Goal: Task Accomplishment & Management: Manage account settings

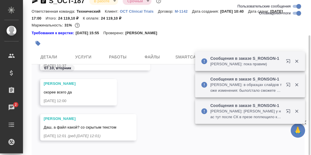
scroll to position [40, 0]
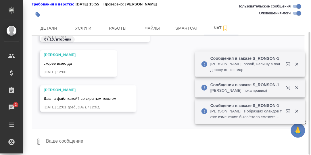
click at [70, 145] on textarea at bounding box center [174, 142] width 259 height 20
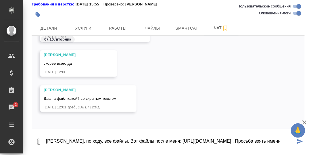
scroll to position [4, 0]
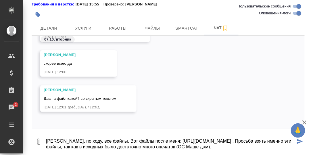
type textarea "[PERSON_NAME], по ходу, все файлы. Вот файлы после меня: [URL][DOMAIN_NAME] . П…"
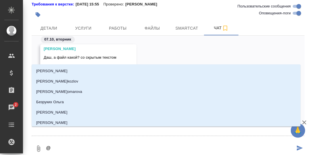
type textarea "@З"
type input "З"
type textarea "@За"
type input "За"
type textarea "@Заб"
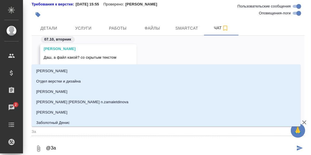
type input "Заб"
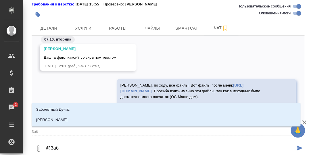
type textarea "@Забо"
type input "Забо"
type textarea "@Забор"
type input "Забор"
type textarea "@Заборо"
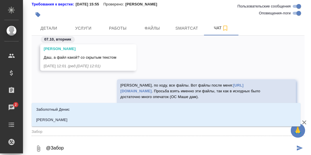
type input "Заборо"
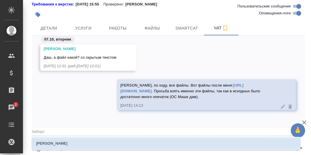
drag, startPoint x: 70, startPoint y: 143, endPoint x: 80, endPoint y: 144, distance: 10.4
click at [68, 143] on p "[PERSON_NAME]" at bounding box center [51, 143] width 31 height 6
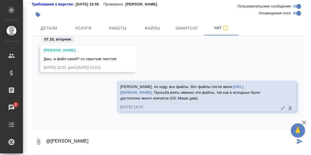
type textarea "@[PERSON_NAME]"
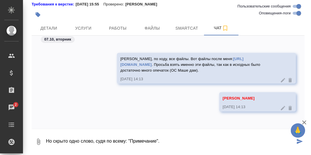
type textarea "Но скрыто одно слово, судя по всему: "Примечание"."
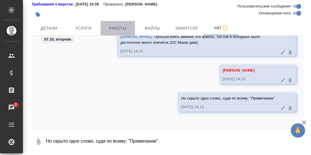
click at [118, 29] on span "Работы" at bounding box center [118, 28] width 28 height 7
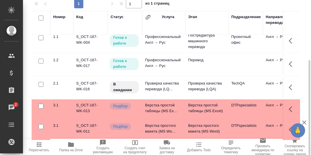
scroll to position [8, 0]
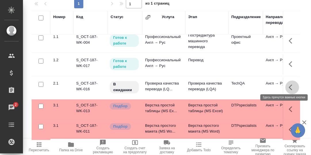
click at [289, 84] on icon "button" at bounding box center [292, 87] width 7 height 7
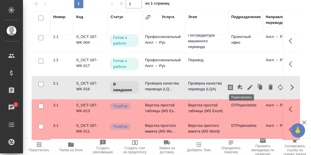
click at [247, 84] on icon "button" at bounding box center [250, 87] width 7 height 7
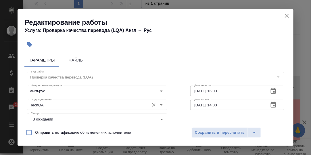
scroll to position [28, 0]
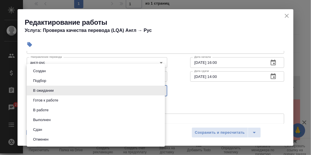
click at [159, 90] on body "🙏 .cls-1 fill:#fff; AWATERA [PERSON_NAME] d.rumyantseva Клиенты Спецификации За…" at bounding box center [155, 77] width 311 height 155
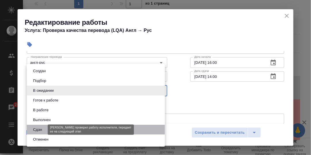
drag, startPoint x: 42, startPoint y: 130, endPoint x: 51, endPoint y: 117, distance: 15.5
click at [44, 127] on li "Сдан" at bounding box center [96, 130] width 138 height 10
type input "closed"
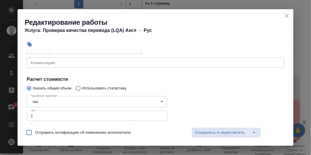
scroll to position [86, 0]
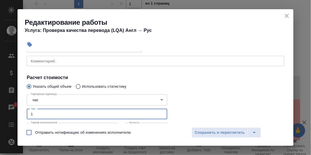
click at [30, 113] on input "1" at bounding box center [97, 114] width 140 height 10
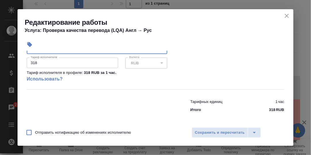
scroll to position [152, 0]
type input "2"
click at [226, 131] on span "Сохранить и пересчитать" at bounding box center [220, 132] width 50 height 7
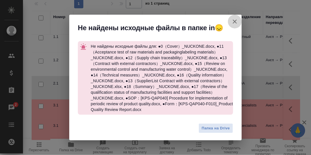
click at [236, 22] on icon "button" at bounding box center [234, 21] width 7 height 7
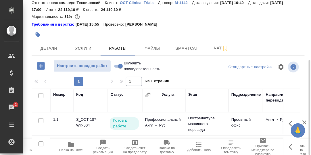
scroll to position [0, 0]
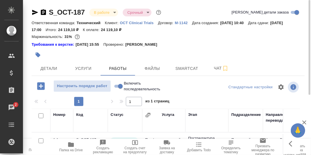
click at [116, 85] on input "Включить последовательность" at bounding box center [120, 86] width 21 height 7
checkbox input "true"
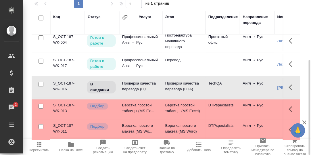
scroll to position [8, 0]
click at [289, 84] on icon "button" at bounding box center [292, 87] width 7 height 7
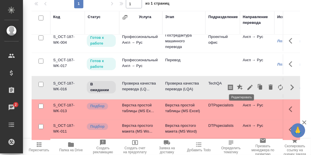
click at [247, 84] on icon "button" at bounding box center [250, 87] width 7 height 7
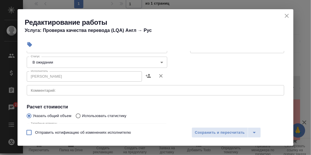
scroll to position [57, 0]
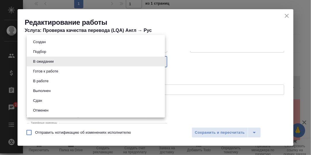
click at [159, 60] on body "🙏 .cls-1 fill:#fff; AWATERA [PERSON_NAME] d.rumyantseva Клиенты Спецификации За…" at bounding box center [155, 77] width 311 height 155
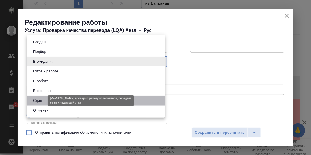
drag, startPoint x: 39, startPoint y: 100, endPoint x: 76, endPoint y: 98, distance: 37.7
click at [41, 100] on button "Сдан" at bounding box center [37, 100] width 12 height 6
type input "closed"
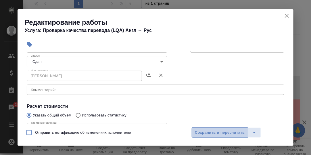
drag, startPoint x: 206, startPoint y: 130, endPoint x: 230, endPoint y: 108, distance: 32.9
click at [206, 130] on span "Сохранить и пересчитать" at bounding box center [220, 132] width 50 height 7
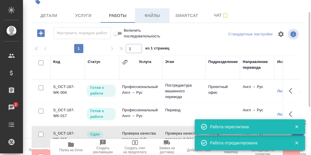
scroll to position [40, 0]
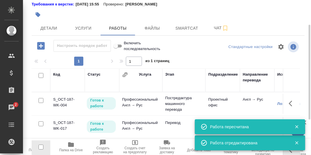
click at [121, 45] on input "Включить последовательность" at bounding box center [115, 46] width 21 height 7
checkbox input "false"
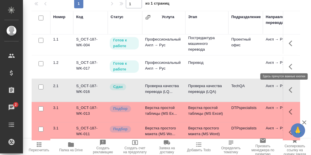
scroll to position [0, 0]
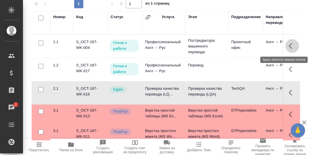
click at [289, 47] on icon "button" at bounding box center [290, 46] width 3 height 6
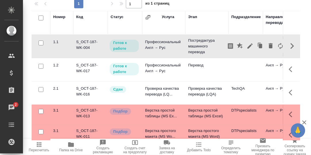
click at [300, 43] on div "Номер Код Статус Услуга Этап Подразделение Направление перевода Исполнитель Авт…" at bounding box center [168, 75] width 273 height 129
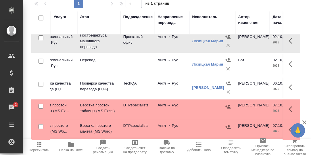
scroll to position [8, 109]
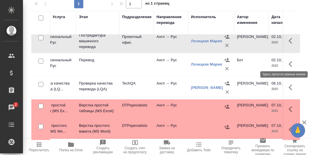
click at [289, 61] on icon "button" at bounding box center [292, 64] width 7 height 7
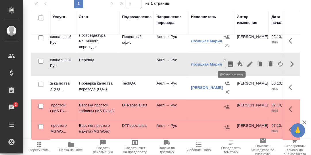
click at [237, 61] on icon "button" at bounding box center [240, 64] width 7 height 7
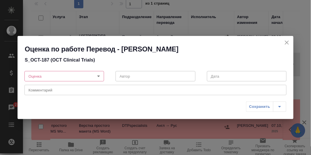
click at [99, 76] on body "🙏 .cls-1 fill:#fff; AWATERA [PERSON_NAME] d.rumyantseva Клиенты Спецификации За…" at bounding box center [155, 77] width 311 height 155
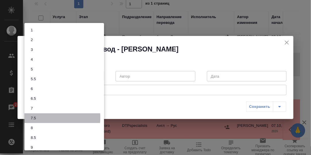
click at [39, 118] on li "7.5" at bounding box center [64, 118] width 80 height 10
type input "7.5"
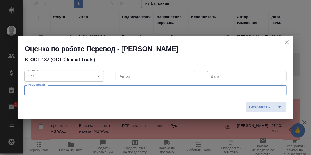
click at [57, 91] on textarea at bounding box center [155, 90] width 254 height 4
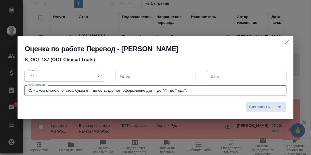
drag, startPoint x: 189, startPoint y: 89, endPoint x: 28, endPoint y: 93, distance: 161.8
click at [28, 93] on div "Слишком много опечаток; буква ё - где есть, где нет; оформление дат - где "г", …" at bounding box center [155, 90] width 262 height 10
type textarea "Слишком много опечаток; буква ё - где есть, где нет; оформление дат - где "г", …"
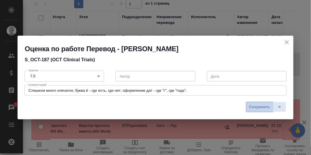
click at [263, 106] on span "Сохранить" at bounding box center [259, 107] width 21 height 7
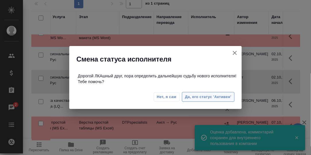
click at [199, 96] on span "Да, его статус 'Активен'" at bounding box center [208, 97] width 46 height 7
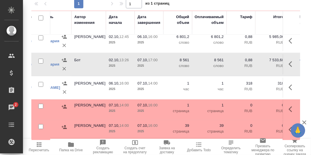
scroll to position [0, 272]
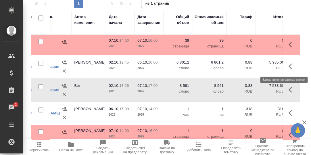
click at [285, 65] on button "button" at bounding box center [292, 66] width 14 height 14
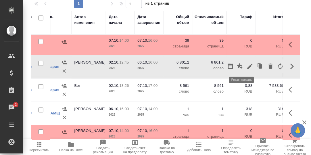
click at [247, 65] on icon "button" at bounding box center [249, 66] width 5 height 5
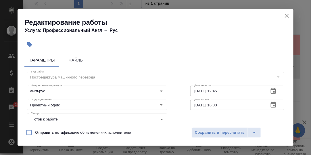
click at [287, 15] on icon "close" at bounding box center [287, 16] width 4 height 4
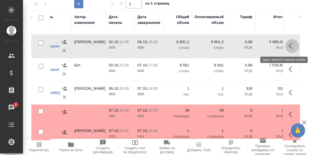
click at [285, 47] on button "button" at bounding box center [292, 46] width 14 height 14
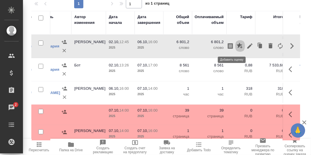
click at [237, 45] on icon "button" at bounding box center [240, 46] width 6 height 6
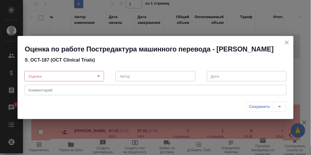
click at [98, 76] on body "🙏 .cls-1 fill:#fff; AWATERA [PERSON_NAME] d.rumyantseva Клиенты Спецификации За…" at bounding box center [155, 77] width 311 height 155
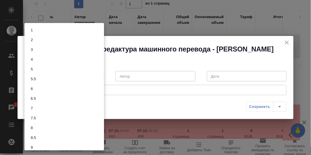
drag, startPoint x: 37, startPoint y: 118, endPoint x: 41, endPoint y: 109, distance: 9.9
click at [37, 118] on button "7.5" at bounding box center [33, 118] width 9 height 6
type input "7.5"
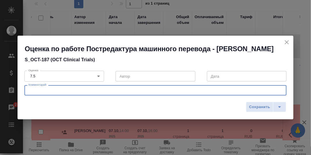
click at [41, 90] on textarea at bounding box center [155, 90] width 254 height 4
paste textarea "Слишком много опечаток; буква ё - где есть, где нет; оформление дат - где "г", …"
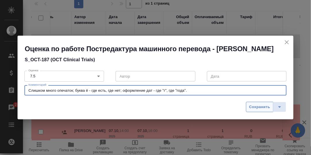
type textarea "Слишком много опечаток; буква ё - где есть, где нет; оформление дат - где "г", …"
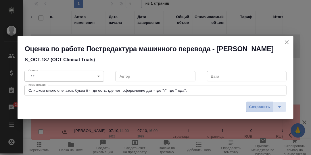
drag, startPoint x: 258, startPoint y: 106, endPoint x: 268, endPoint y: 108, distance: 10.8
click at [257, 106] on span "Сохранить" at bounding box center [259, 107] width 21 height 7
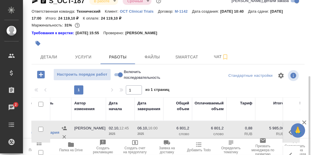
scroll to position [11, 0]
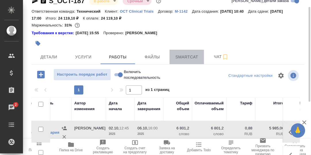
click at [190, 55] on span "Smartcat" at bounding box center [187, 56] width 28 height 7
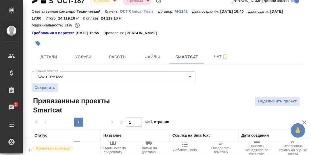
scroll to position [37, 0]
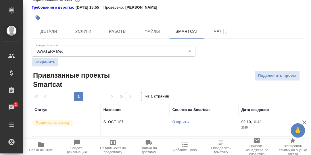
click at [182, 121] on link "Открыть" at bounding box center [180, 122] width 16 height 4
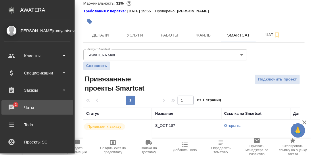
click at [10, 106] on div "Чаты" at bounding box center [37, 107] width 66 height 9
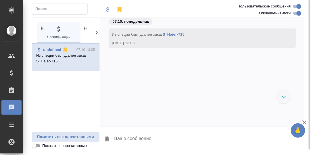
click at [95, 32] on icon at bounding box center [97, 33] width 6 height 6
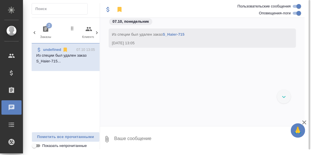
click at [47, 28] on icon "button" at bounding box center [45, 29] width 7 height 7
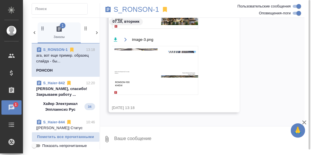
scroll to position [7085, 0]
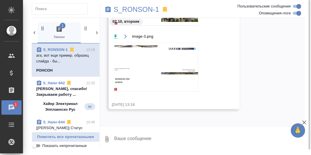
click at [59, 87] on p "[PERSON_NAME], спасибо! Закрываем работу ..." at bounding box center [65, 91] width 59 height 11
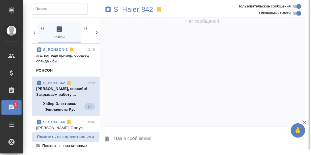
scroll to position [10842, 0]
